Goal: Ask a question

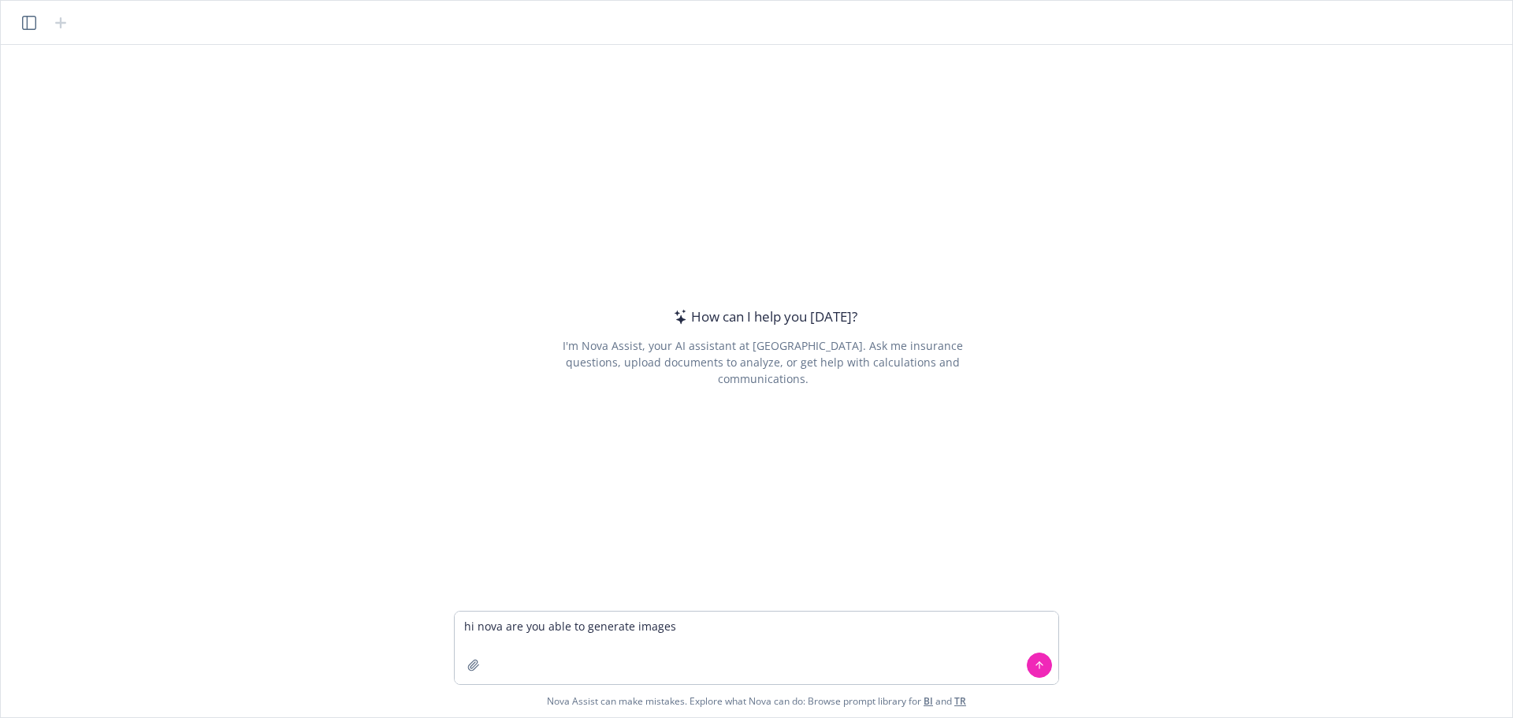
type textarea "hi nova are you able to generate images?"
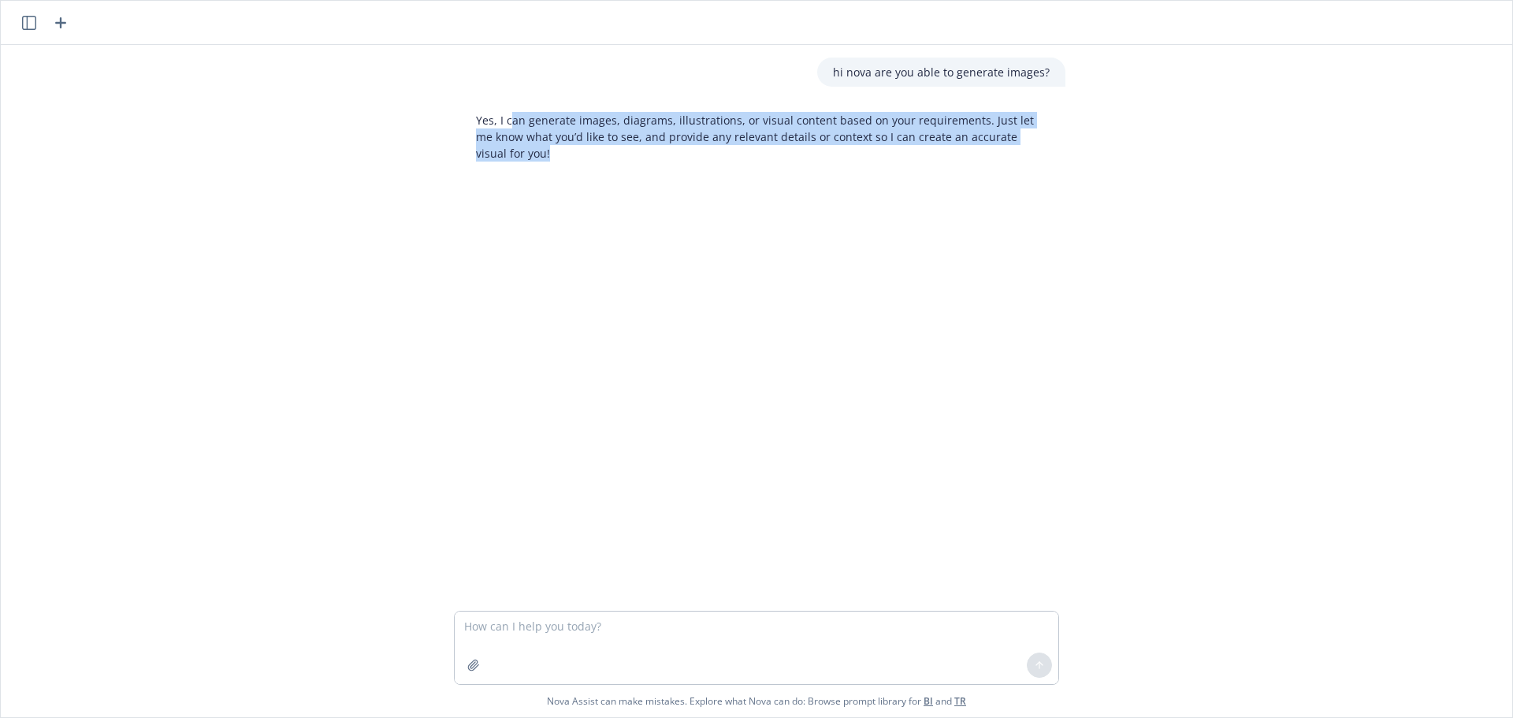
drag, startPoint x: 503, startPoint y: 154, endPoint x: 504, endPoint y: 127, distance: 27.6
click at [504, 127] on p "Yes, I can generate images, diagrams, illustrations, or visual content based on…" at bounding box center [763, 137] width 574 height 50
click at [623, 128] on p "Yes, I can generate images, diagrams, illustrations, or visual content based on…" at bounding box center [763, 137] width 574 height 50
click at [1010, 119] on p "Yes, I can generate images, diagrams, illustrations, or visual content based on…" at bounding box center [763, 137] width 574 height 50
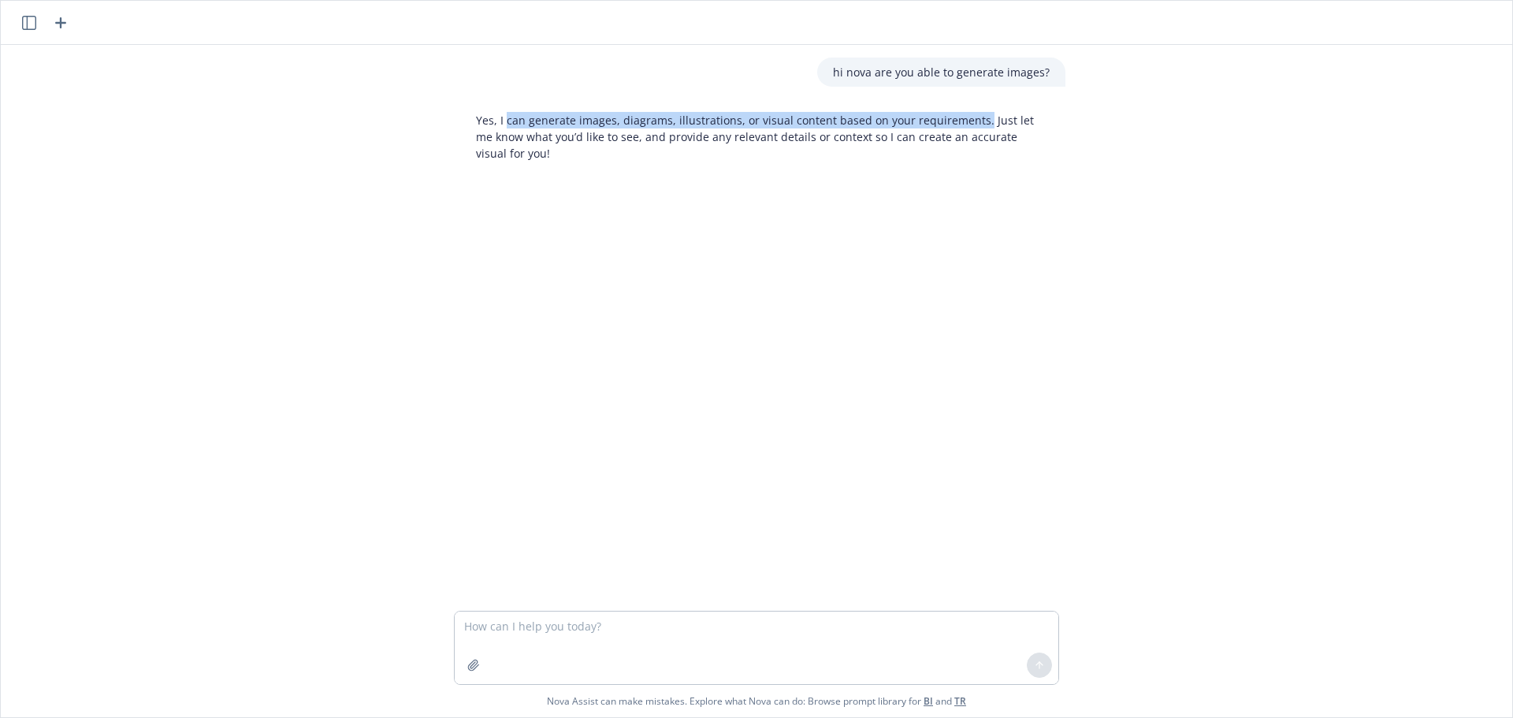
drag, startPoint x: 969, startPoint y: 121, endPoint x: 500, endPoint y: 126, distance: 469.7
click at [500, 126] on p "Yes, I can generate images, diagrams, illustrations, or visual content based on…" at bounding box center [763, 137] width 574 height 50
copy p "can generate images, diagrams, illustrations, or visual content based on your r…"
